Goal: Task Accomplishment & Management: Manage account settings

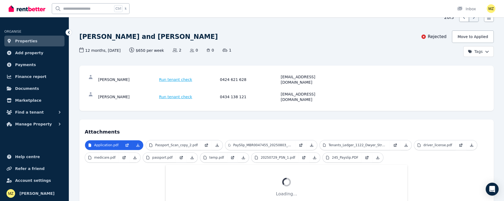
scroll to position [40, 0]
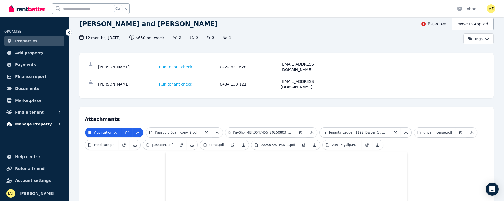
click at [34, 123] on span "Manage Property" at bounding box center [33, 124] width 37 height 6
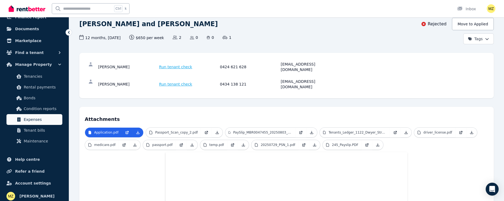
scroll to position [62, 0]
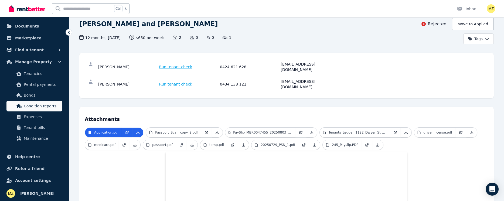
click at [37, 104] on span "Condition reports" at bounding box center [42, 106] width 36 height 6
